Goal: Information Seeking & Learning: Learn about a topic

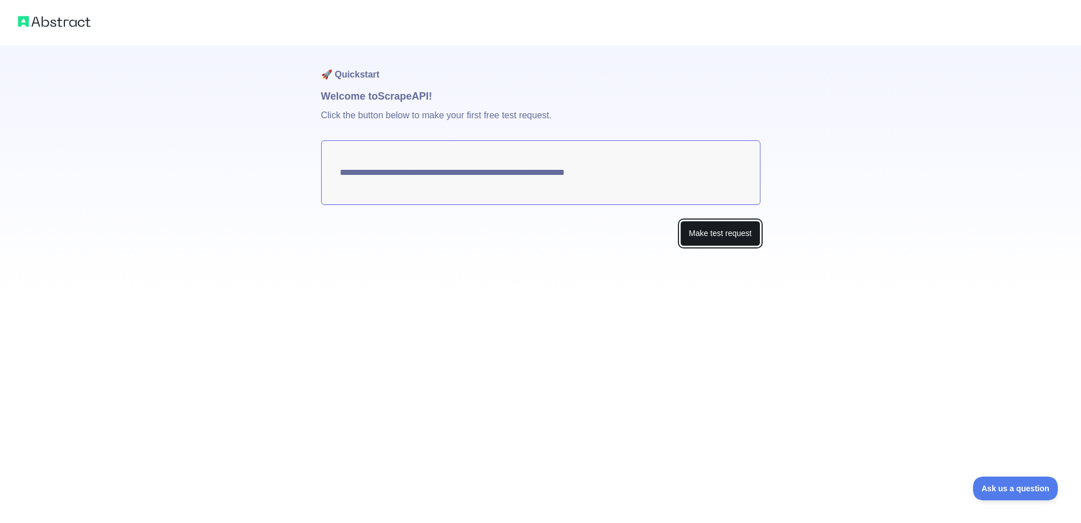
click at [694, 231] on button "Make test request" at bounding box center [720, 233] width 80 height 25
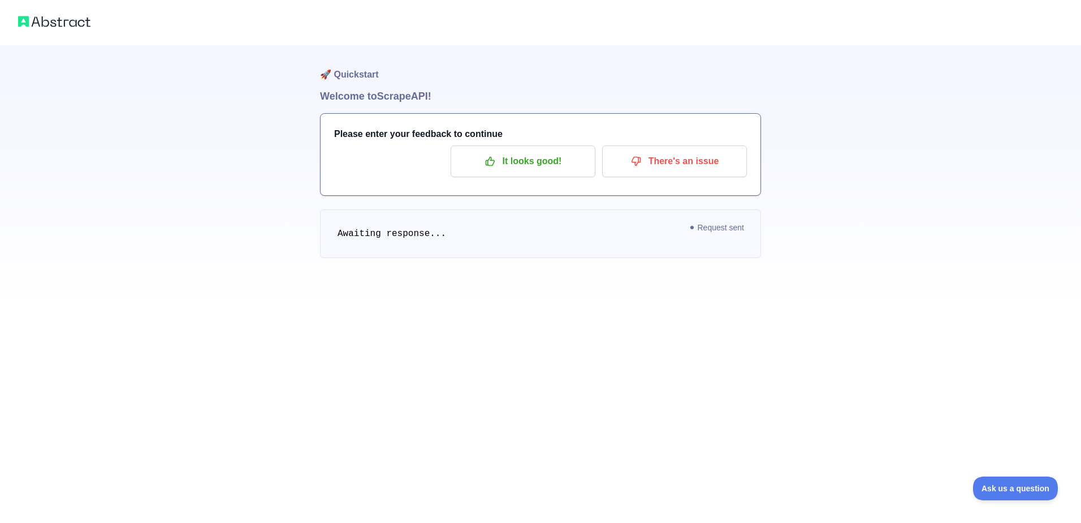
click at [616, 294] on div "🚀 Quickstart Welcome to Scrape API! Please enter your feedback to continue It l…" at bounding box center [540, 174] width 441 height 258
click at [675, 167] on p "There's an issue" at bounding box center [675, 161] width 128 height 19
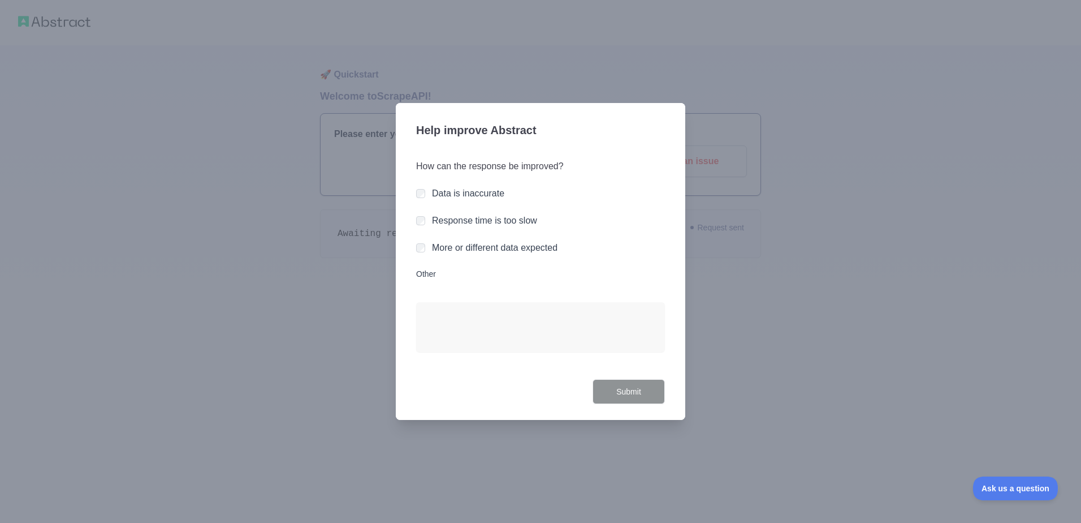
click at [468, 226] on div "Response time is too slow" at bounding box center [484, 221] width 105 height 14
click at [481, 221] on label "Response time is too slow" at bounding box center [484, 220] width 105 height 10
click at [625, 383] on button "Submit" at bounding box center [629, 391] width 72 height 25
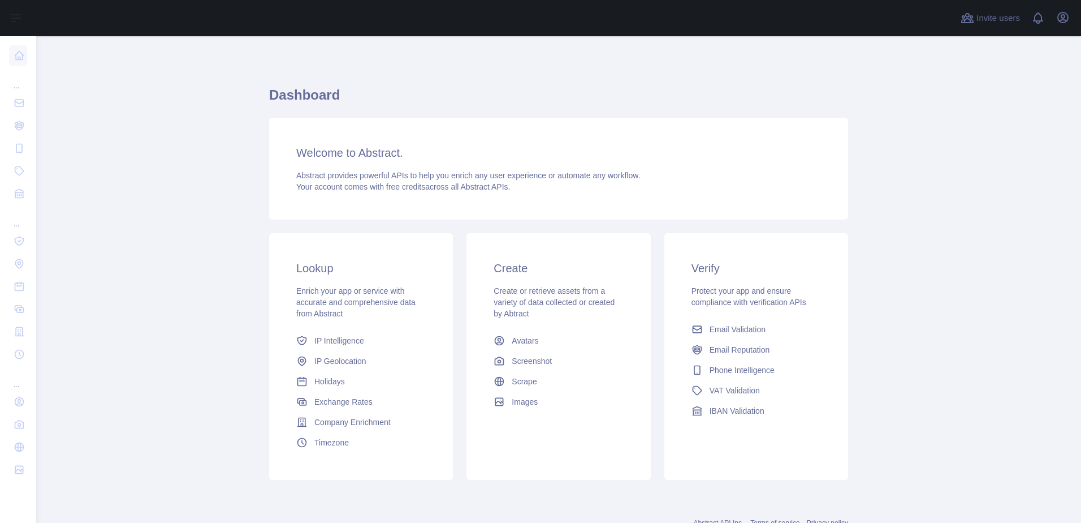
click at [209, 153] on main "Dashboard Welcome to Abstract. Abstract provides powerful APIs to help you enri…" at bounding box center [558, 279] width 1045 height 486
click at [562, 389] on link "Scrape" at bounding box center [558, 381] width 139 height 20
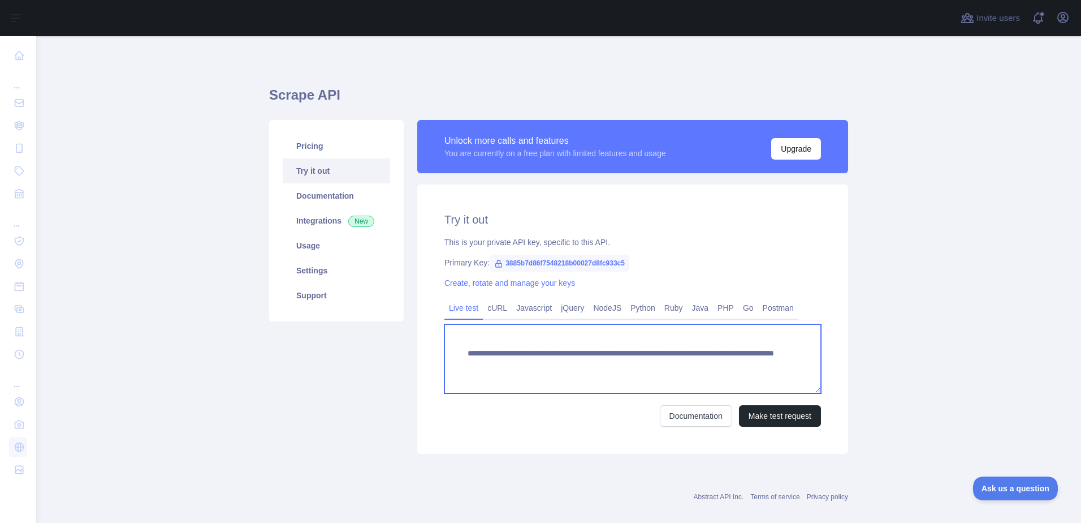
drag, startPoint x: 765, startPoint y: 368, endPoint x: 403, endPoint y: 331, distance: 363.8
click at [403, 331] on div "**********" at bounding box center [558, 286] width 593 height 347
